Goal: Task Accomplishment & Management: Use online tool/utility

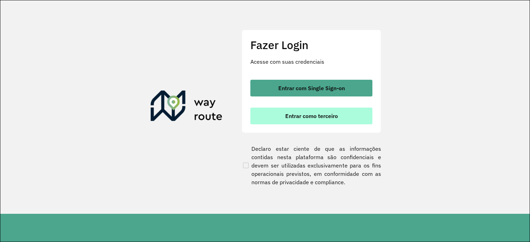
click at [346, 118] on button "Entrar como terceiro" at bounding box center [311, 116] width 122 height 17
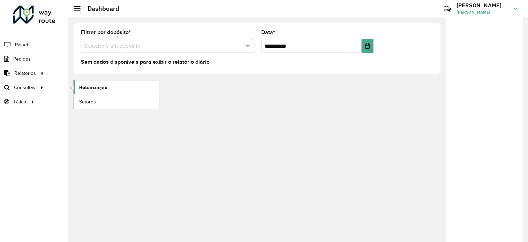
click at [84, 88] on span "Roteirização" at bounding box center [93, 87] width 28 height 7
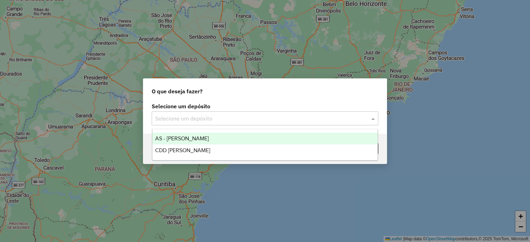
click at [179, 114] on div "Selecione um depósito" at bounding box center [265, 119] width 227 height 14
click at [193, 118] on input "text" at bounding box center [258, 119] width 206 height 8
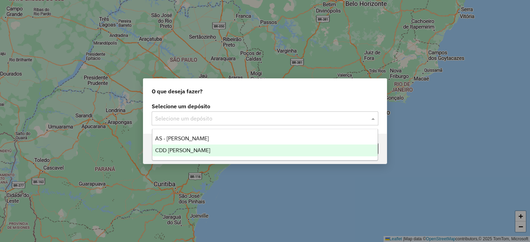
click at [190, 148] on span "CDD João Pessoa" at bounding box center [182, 151] width 55 height 6
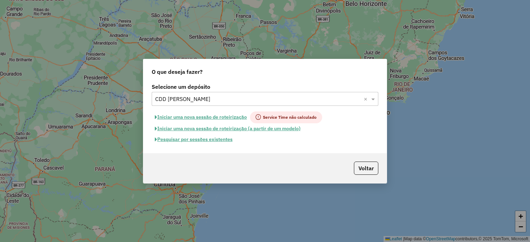
click at [209, 139] on button "Pesquisar por sessões existentes" at bounding box center [194, 139] width 84 height 11
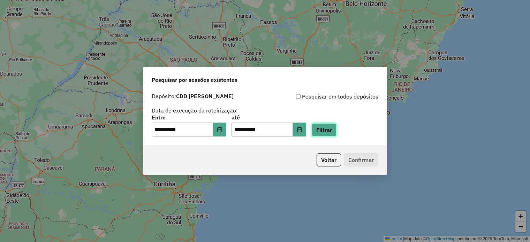
click at [331, 129] on button "Filtrar" at bounding box center [324, 129] width 25 height 13
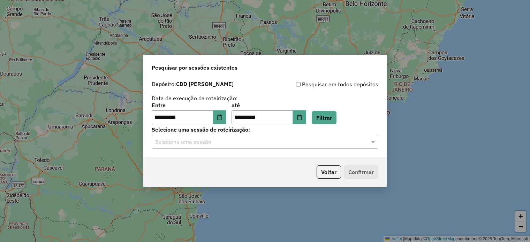
click at [209, 148] on div "Selecione uma sessão" at bounding box center [265, 142] width 227 height 14
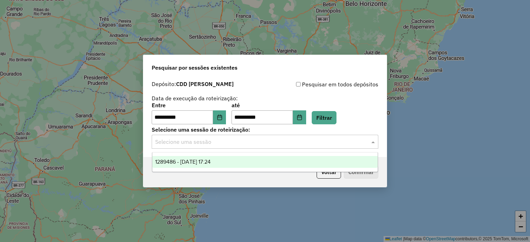
drag, startPoint x: 209, startPoint y: 160, endPoint x: 225, endPoint y: 159, distance: 15.4
click at [209, 161] on span "1289486 - 07/10/2025 17:24" at bounding box center [182, 162] width 55 height 6
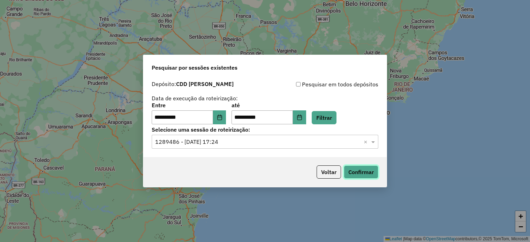
click at [357, 171] on button "Confirmar" at bounding box center [361, 172] width 35 height 13
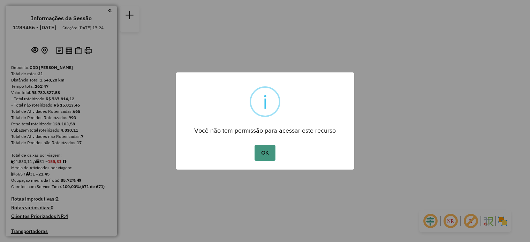
click at [266, 155] on button "OK" at bounding box center [265, 153] width 21 height 16
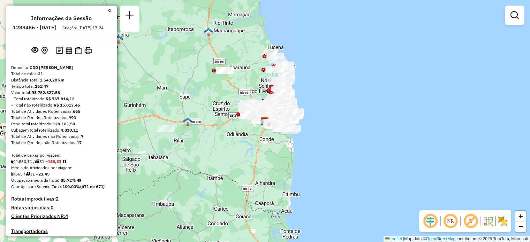
click at [431, 225] on em at bounding box center [430, 221] width 17 height 17
click at [490, 220] on img at bounding box center [488, 221] width 11 height 11
click at [505, 221] on img at bounding box center [502, 221] width 11 height 11
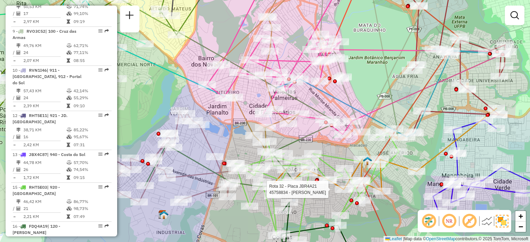
select select "**********"
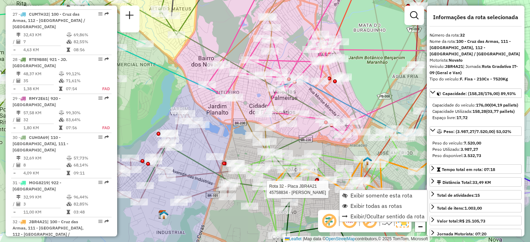
scroll to position [1385, 0]
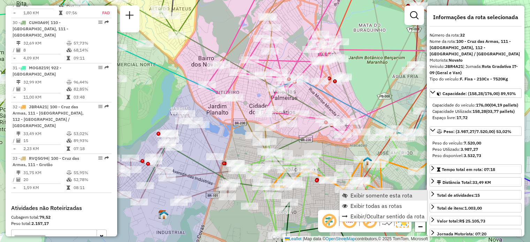
click at [348, 193] on link "Exibir somente esta rota" at bounding box center [384, 195] width 88 height 10
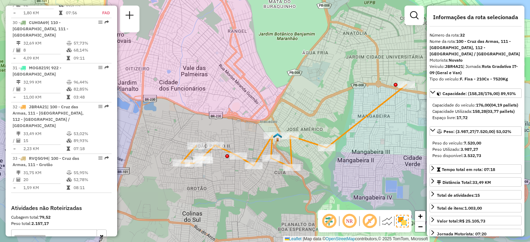
click at [396, 45] on div "Janela de atendimento Grade de atendimento Capacidade Transportadoras Veículos …" at bounding box center [265, 121] width 530 height 242
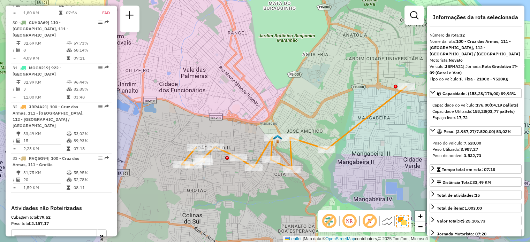
click at [457, 3] on div "Janela de atendimento Grade de atendimento Capacidade Transportadoras Veículos …" at bounding box center [265, 121] width 530 height 242
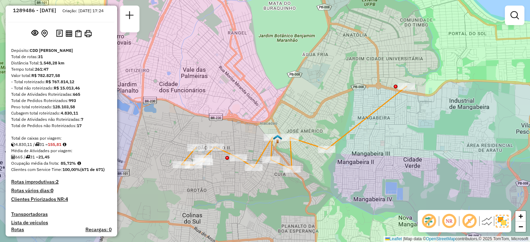
scroll to position [0, 0]
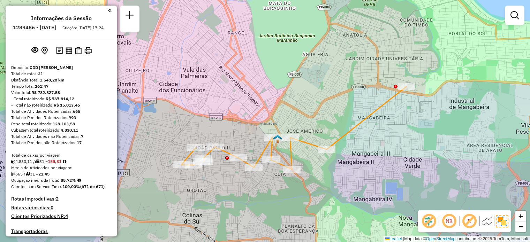
click at [108, 9] on em at bounding box center [109, 10] width 3 height 6
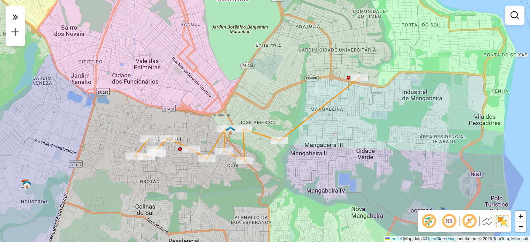
drag, startPoint x: 152, startPoint y: 102, endPoint x: 123, endPoint y: 101, distance: 29.7
click at [106, 93] on div "Janela de atendimento Grade de atendimento Capacidade Transportadoras Veículos …" at bounding box center [265, 121] width 530 height 242
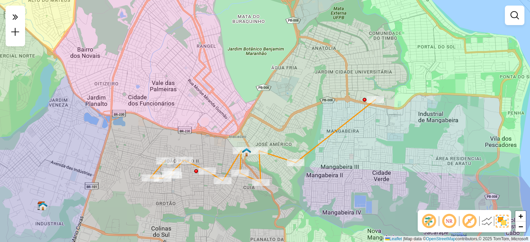
drag, startPoint x: 161, startPoint y: 86, endPoint x: 177, endPoint y: 107, distance: 26.6
click at [176, 107] on div "Janela de atendimento Grade de atendimento Capacidade Transportadoras Veículos …" at bounding box center [265, 121] width 530 height 242
